Goal: Check status: Check status

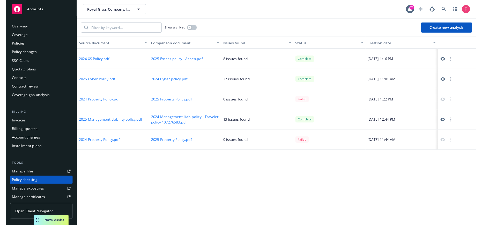
scroll to position [61, 0]
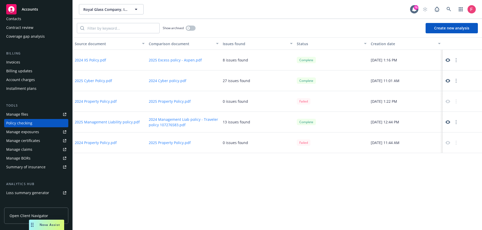
click at [445, 123] on icon at bounding box center [447, 122] width 5 height 5
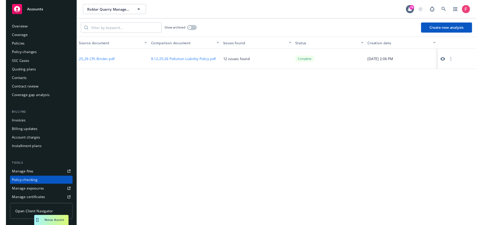
scroll to position [61, 0]
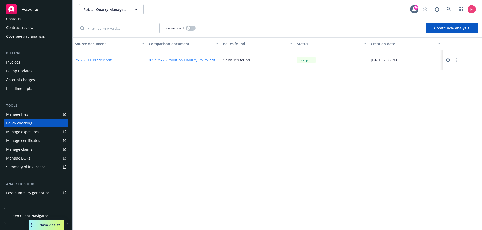
click at [447, 59] on icon at bounding box center [447, 60] width 5 height 4
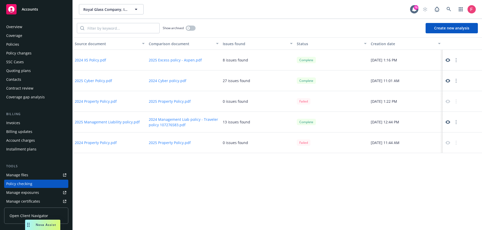
scroll to position [67, 0]
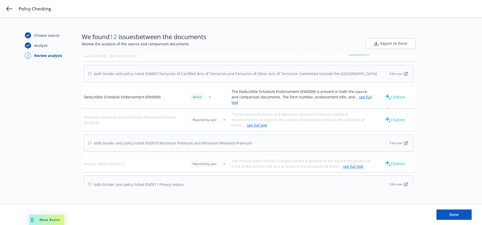
scroll to position [460, 0]
